Goal: Transaction & Acquisition: Purchase product/service

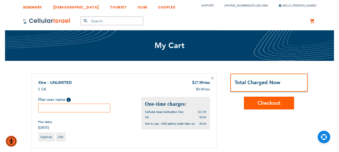
scroll to position [25, 0]
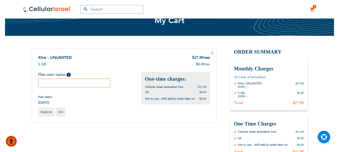
click at [68, 88] on div "Plan user name Help Please fill in the students name. If plan user is not a stu…" at bounding box center [89, 88] width 103 height 33
click at [79, 79] on input "text" at bounding box center [74, 83] width 72 height 9
click at [66, 81] on input "Alexander" at bounding box center [74, 83] width 72 height 9
click at [102, 79] on input "Alexander" at bounding box center [74, 83] width 72 height 9
drag, startPoint x: 102, startPoint y: 79, endPoint x: 98, endPoint y: 105, distance: 25.9
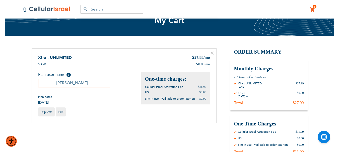
click at [98, 105] on div "Plan dates 09/12/2025" at bounding box center [89, 100] width 103 height 10
click at [92, 84] on input "Alexander" at bounding box center [74, 83] width 72 height 9
click at [77, 84] on input "AlexanderKlein" at bounding box center [74, 83] width 72 height 9
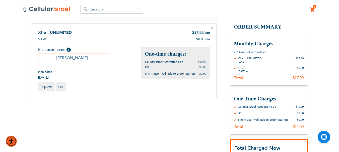
scroll to position [75, 0]
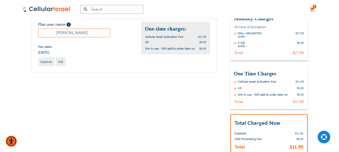
drag, startPoint x: 77, startPoint y: 35, endPoint x: 93, endPoint y: 35, distance: 15.3
click at [93, 35] on input "Alexander Klein" at bounding box center [74, 33] width 72 height 9
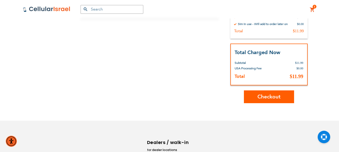
scroll to position [151, 0]
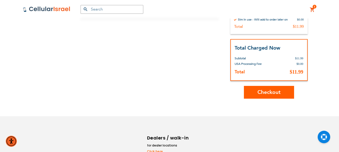
type input "Alexander Klein"
click at [277, 92] on span "Checkout" at bounding box center [269, 92] width 23 height 7
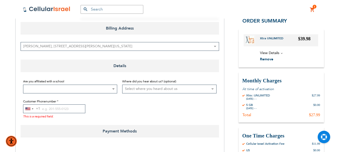
scroll to position [75, 0]
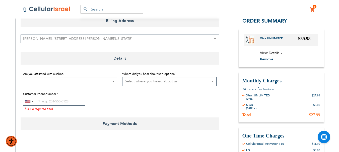
click at [114, 82] on b at bounding box center [113, 81] width 3 height 1
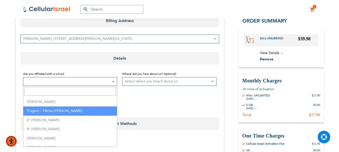
scroll to position [1080, 0]
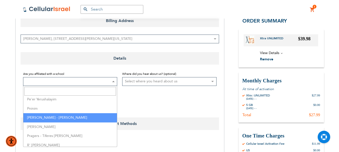
select select "184"
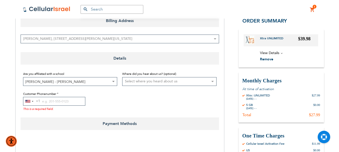
click at [187, 81] on select "Select where you heard about us Existing Customer Friend Other School/Group BP …" at bounding box center [169, 81] width 94 height 9
select select "1"
click at [122, 77] on select "Select where you heard about us Existing Customer Friend Other School/Group BP …" at bounding box center [169, 81] width 94 height 9
click at [50, 103] on input "Customer Phonenumber" at bounding box center [54, 101] width 62 height 9
click at [32, 102] on div "[GEOGRAPHIC_DATA] +1" at bounding box center [29, 101] width 12 height 8
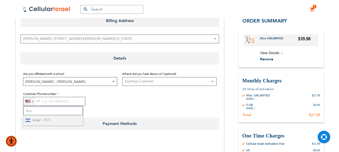
type input "Isra"
click at [38, 118] on span "Israel" at bounding box center [36, 121] width 8 height 6
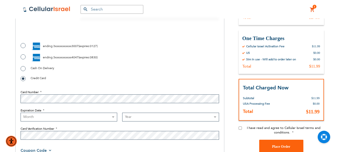
scroll to position [201, 0]
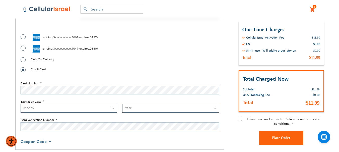
type input "0553330544"
click at [240, 120] on input "I have read and agree to Cellular Israel terms and conditions." at bounding box center [240, 119] width 3 height 3
checkbox input "true"
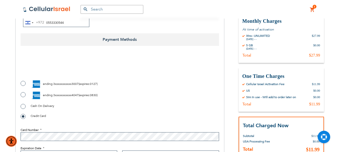
scroll to position [151, 0]
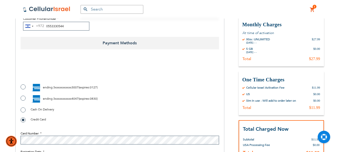
checkbox input "true"
click at [22, 85] on label "ending 3xxxxxxxxxxx3007 ( expires : 0127 )" at bounding box center [59, 88] width 77 height 8
radio input "true"
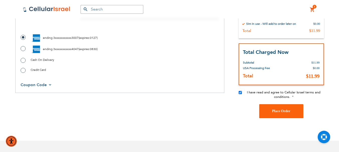
scroll to position [226, 0]
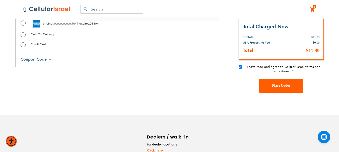
click at [278, 86] on span "Place Order" at bounding box center [281, 86] width 18 height 4
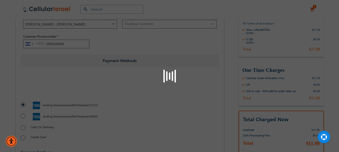
scroll to position [126, 0]
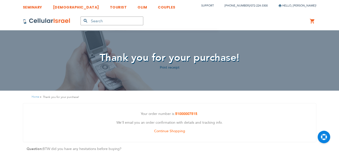
scroll to position [3, 0]
